Goal: Book appointment/travel/reservation

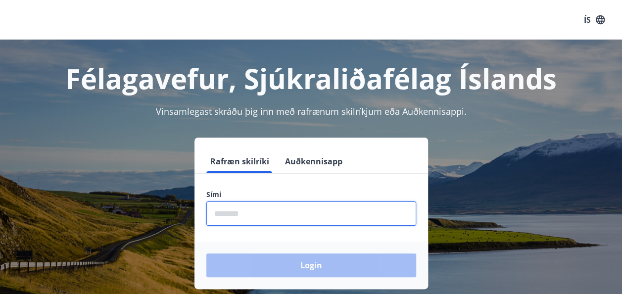
click at [306, 214] on input "phone" at bounding box center [311, 213] width 210 height 24
type input "********"
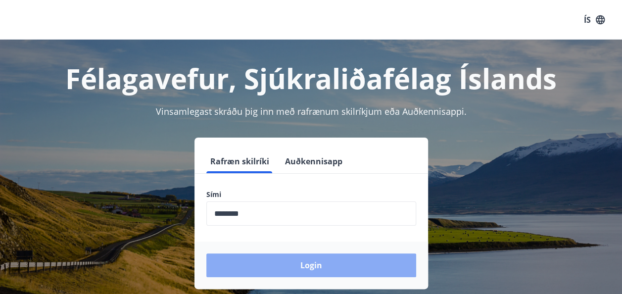
click at [326, 267] on button "Login" at bounding box center [311, 265] width 210 height 24
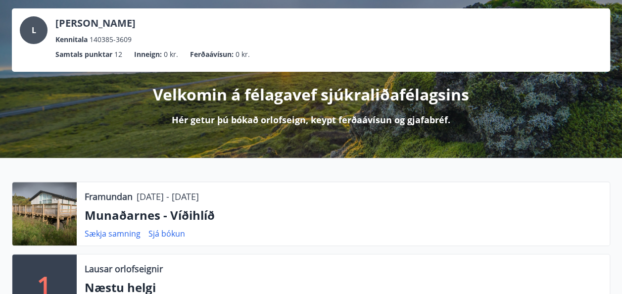
scroll to position [139, 0]
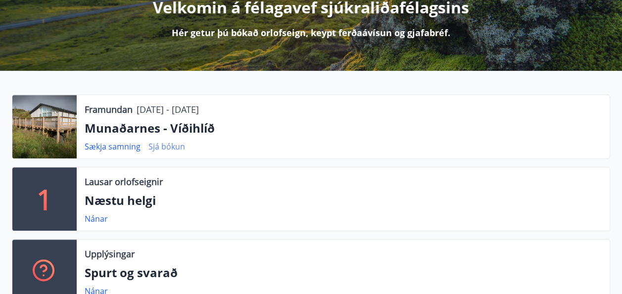
click at [165, 145] on link "Sjá bókun" at bounding box center [166, 146] width 37 height 11
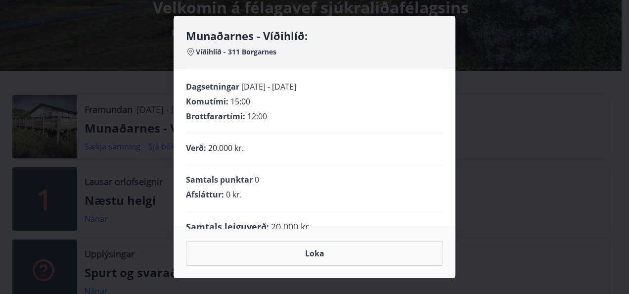
click at [487, 211] on div "Munaðarnes - Víðihlíð: Víðihlíð - 311 Borgarnes Dagsetningar 26.09.2025 - 29.09…" at bounding box center [314, 147] width 629 height 294
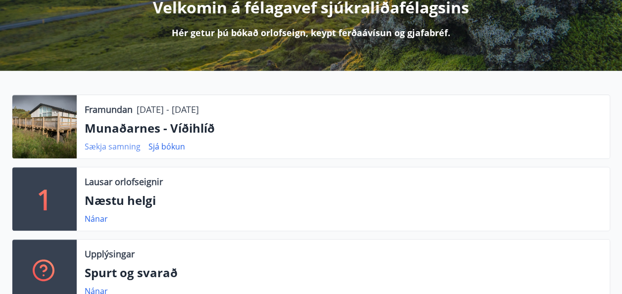
click at [117, 148] on link "Sækja samning" at bounding box center [113, 146] width 56 height 11
click at [590, 36] on div "Velkomin á félagavef sjúkraliðafélagsins Hér getur þú bókað orlofseign, keypt f…" at bounding box center [311, 12] width 598 height 54
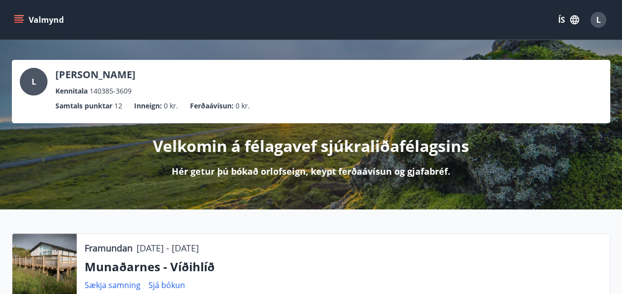
click at [21, 18] on icon "menu" at bounding box center [19, 20] width 10 height 10
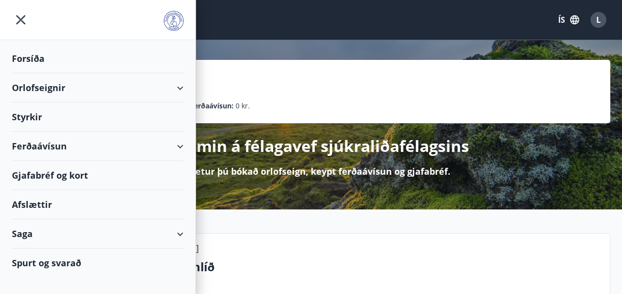
click at [179, 86] on div "Orlofseignir" at bounding box center [98, 87] width 172 height 29
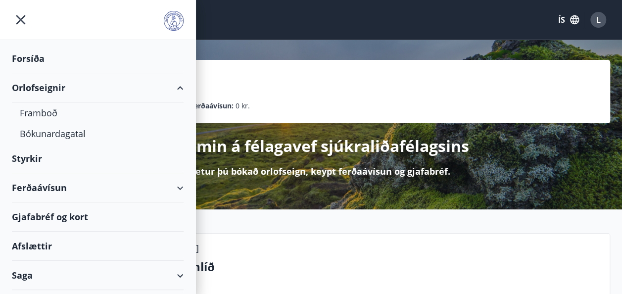
click at [43, 87] on div "Orlofseignir" at bounding box center [98, 87] width 172 height 29
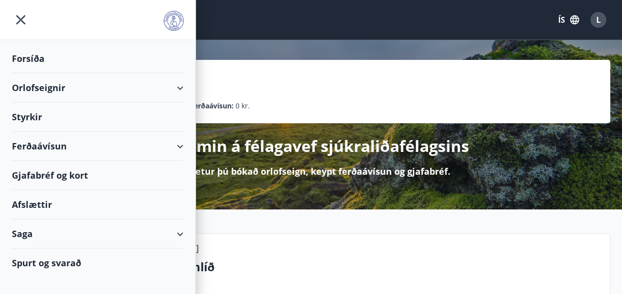
click at [43, 87] on div "Orlofseignir" at bounding box center [98, 87] width 172 height 29
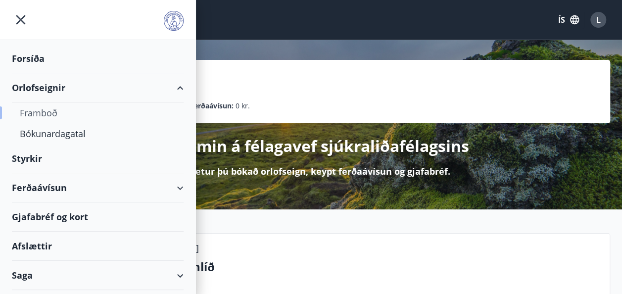
click at [47, 115] on div "Framboð" at bounding box center [98, 112] width 156 height 21
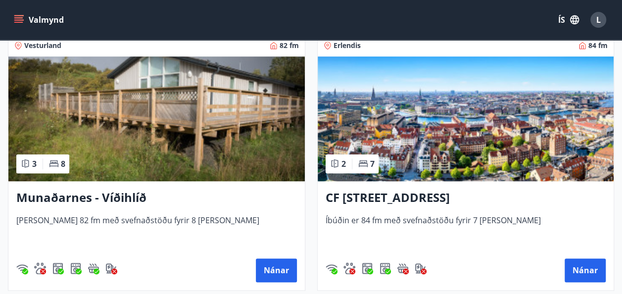
scroll to position [456, 0]
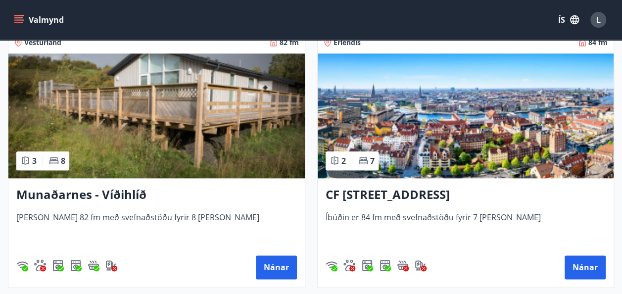
click at [71, 192] on h3 "Munaðarnes - Víðihlíð" at bounding box center [156, 195] width 281 height 18
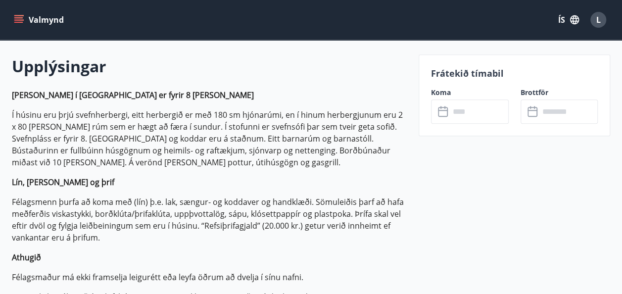
scroll to position [297, 0]
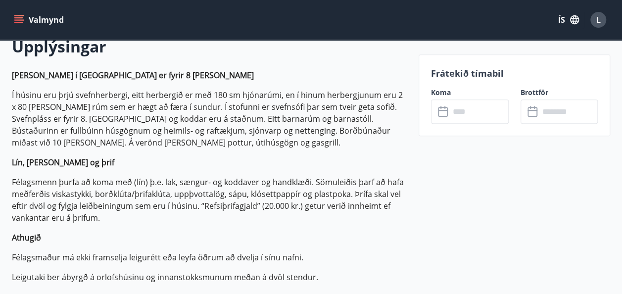
click at [306, 163] on p "Lín, tuskur og þrif" at bounding box center [209, 162] width 395 height 12
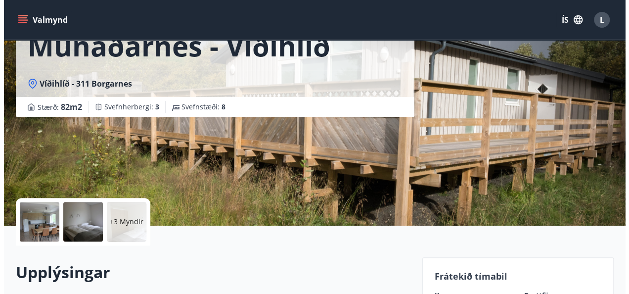
scroll to position [79, 0]
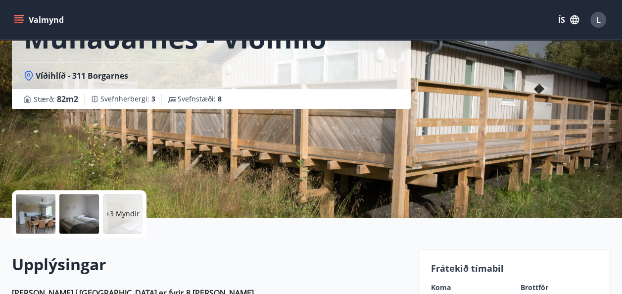
click at [26, 216] on div at bounding box center [36, 214] width 40 height 40
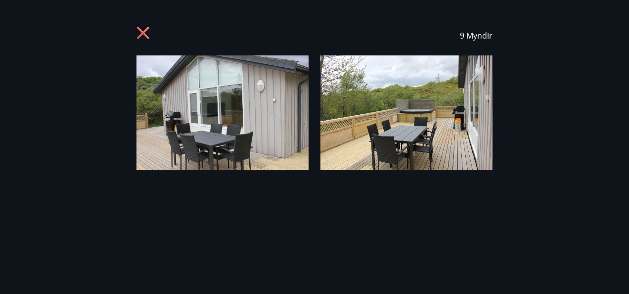
click at [194, 87] on img at bounding box center [223, 112] width 172 height 115
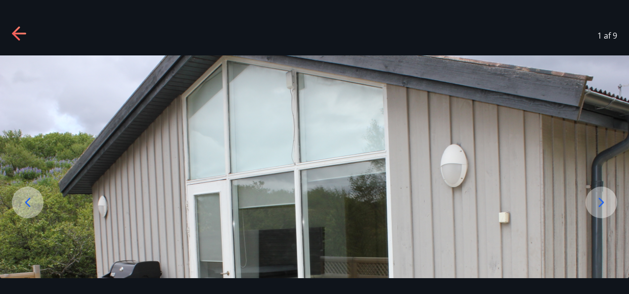
click at [24, 33] on icon at bounding box center [19, 34] width 14 height 2
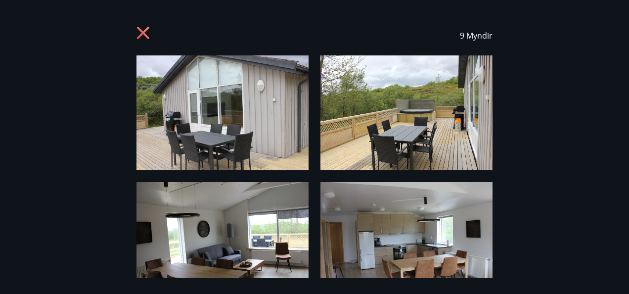
click at [597, 83] on div "9 Myndir" at bounding box center [314, 147] width 629 height 262
click at [480, 36] on span "9 Myndir" at bounding box center [476, 35] width 33 height 11
drag, startPoint x: 617, startPoint y: 70, endPoint x: 624, endPoint y: 160, distance: 90.3
click at [624, 160] on div "9 Myndir" at bounding box center [314, 147] width 629 height 262
drag, startPoint x: 583, startPoint y: 164, endPoint x: 605, endPoint y: 70, distance: 96.5
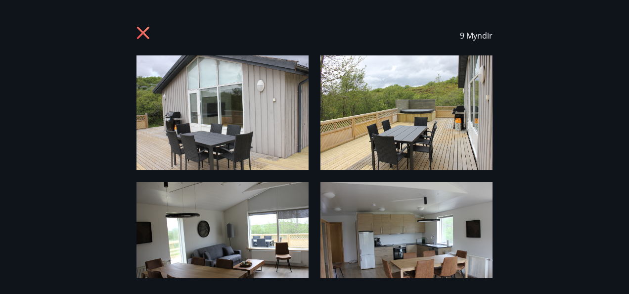
click at [605, 70] on div "9 Myndir" at bounding box center [314, 147] width 629 height 262
click at [193, 128] on img at bounding box center [223, 112] width 172 height 115
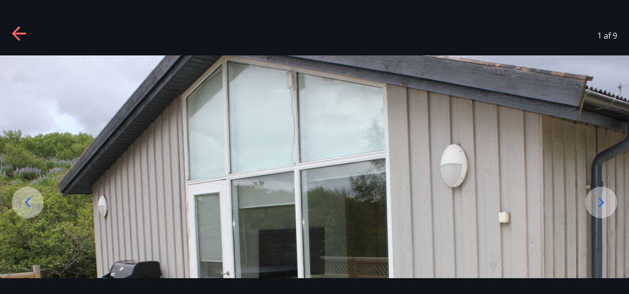
click at [596, 193] on div at bounding box center [602, 203] width 32 height 32
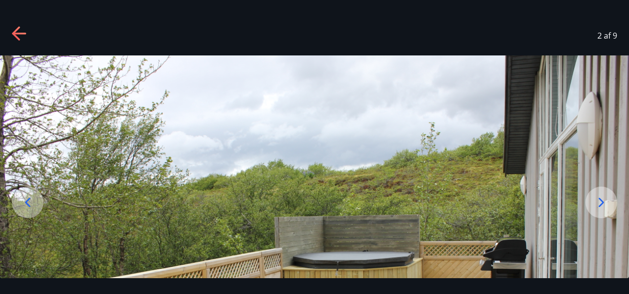
click at [601, 199] on icon at bounding box center [601, 202] width 5 height 9
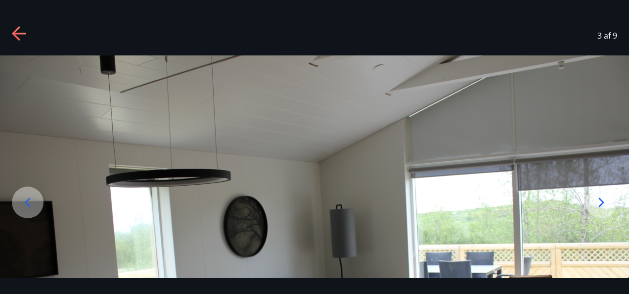
click at [601, 199] on icon at bounding box center [601, 202] width 5 height 9
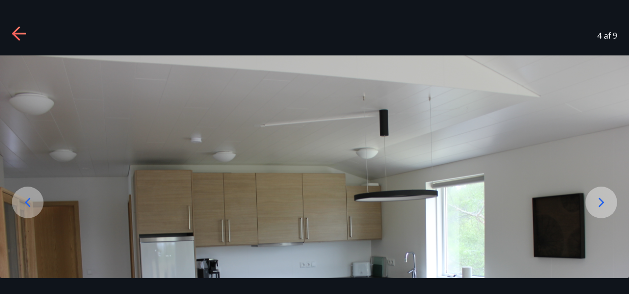
click at [601, 199] on icon at bounding box center [601, 202] width 5 height 9
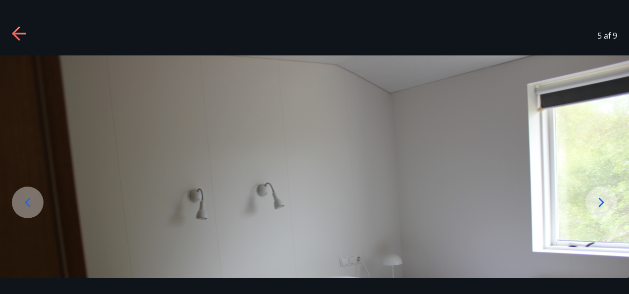
click at [601, 199] on icon at bounding box center [601, 202] width 5 height 9
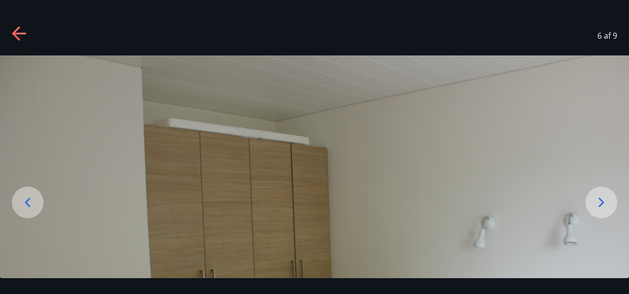
click at [19, 32] on icon at bounding box center [20, 34] width 16 height 16
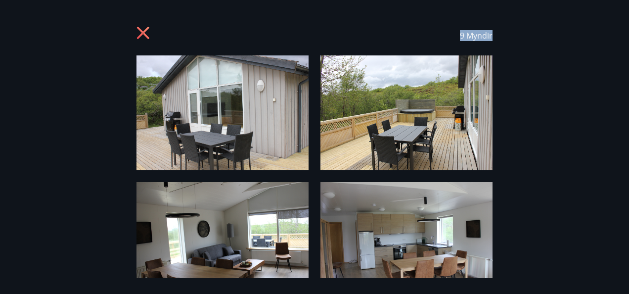
drag, startPoint x: 585, startPoint y: 89, endPoint x: 526, endPoint y: -29, distance: 131.4
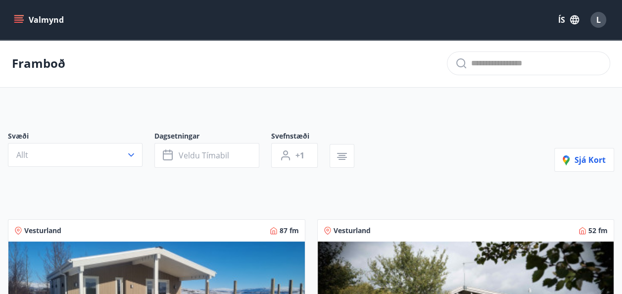
click at [164, 56] on div "Framboð" at bounding box center [311, 64] width 622 height 48
click at [340, 65] on div "Framboð" at bounding box center [311, 64] width 622 height 48
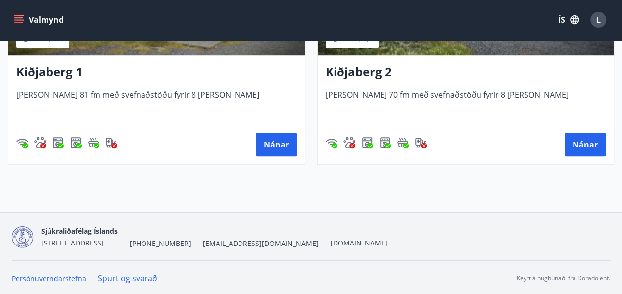
scroll to position [2188, 0]
